Goal: Information Seeking & Learning: Learn about a topic

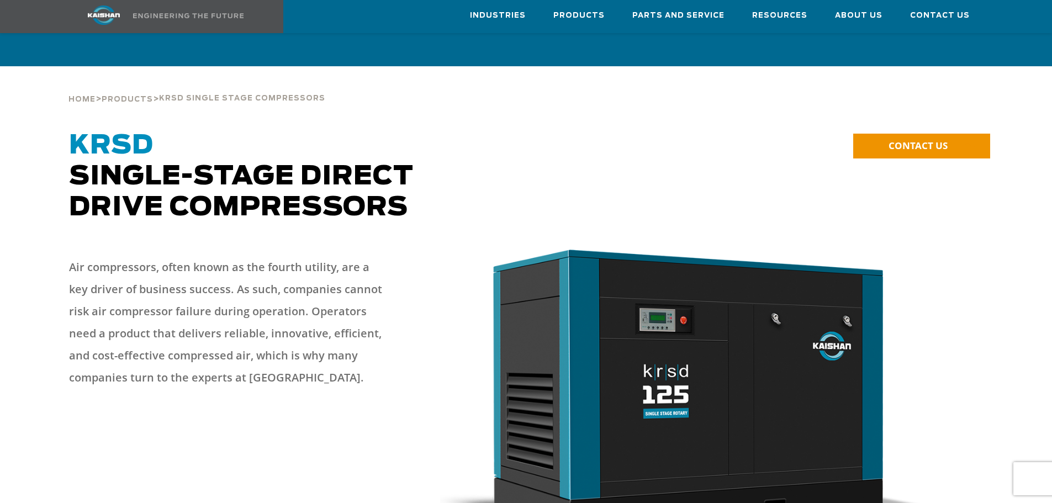
scroll to position [1878, 0]
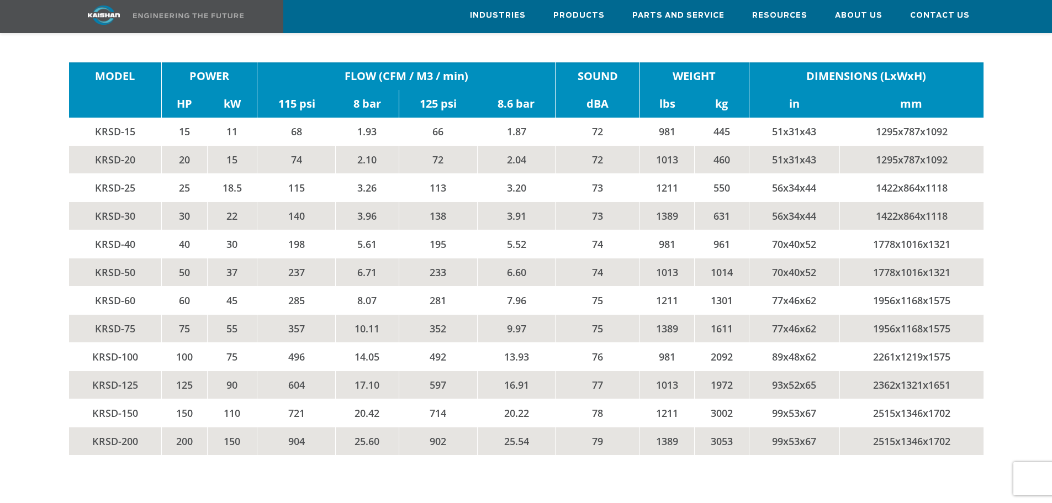
click at [105, 427] on td "KRSD-200" at bounding box center [115, 441] width 93 height 28
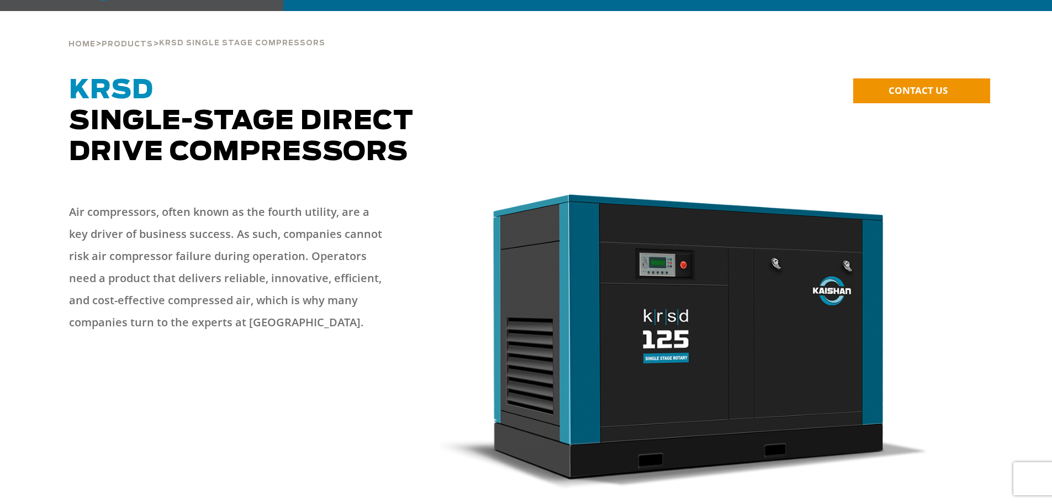
scroll to position [0, 0]
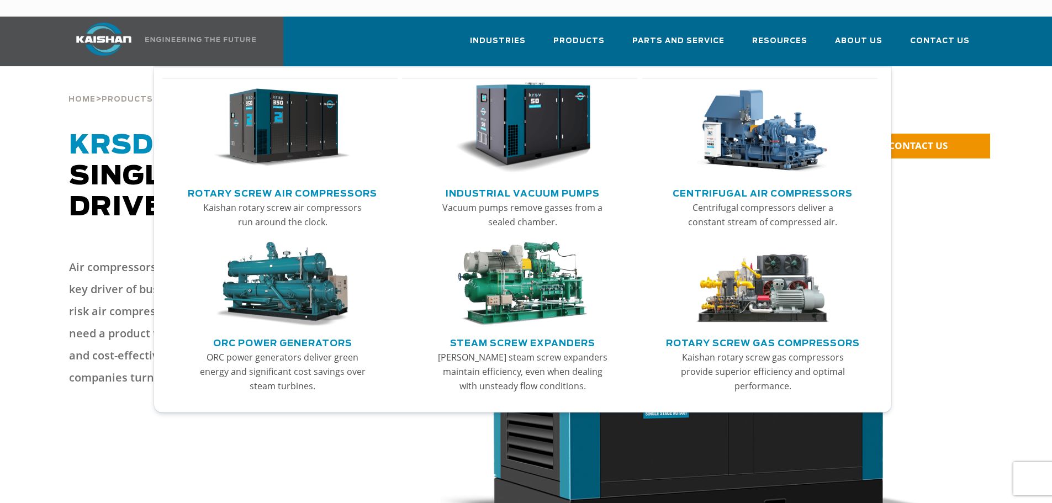
click at [266, 131] on img "Main menu" at bounding box center [282, 128] width 136 height 92
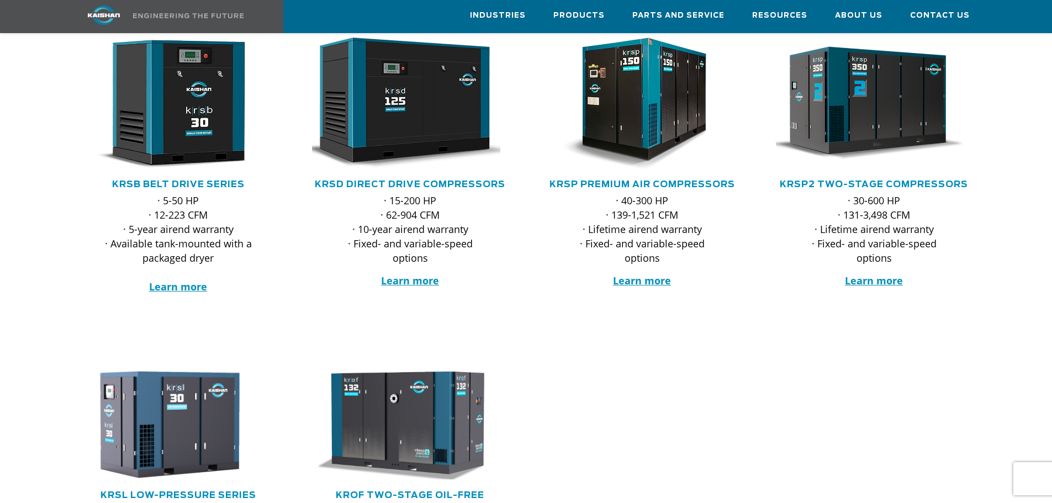
scroll to position [166, 0]
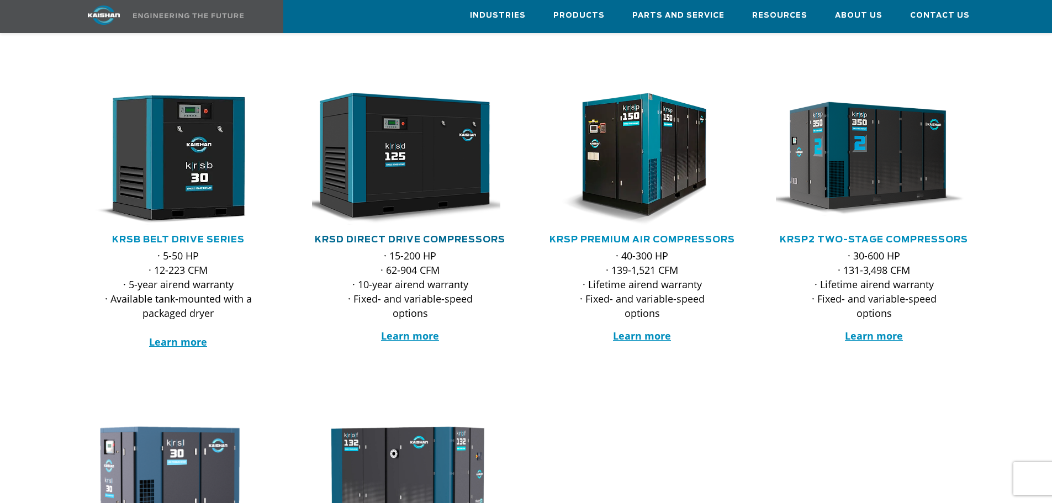
click at [423, 235] on link "KRSD Direct Drive Compressors" at bounding box center [410, 239] width 191 height 9
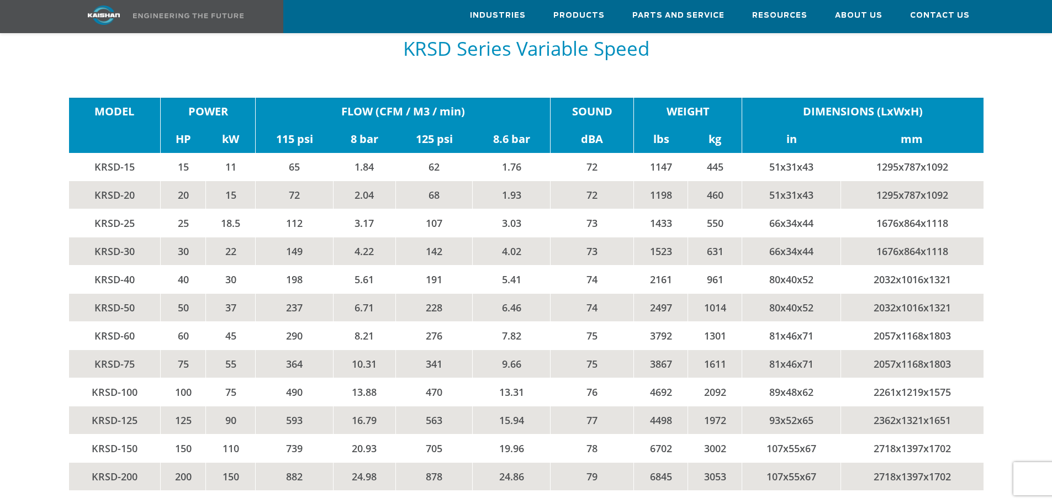
scroll to position [2430, 0]
